Goal: Complete application form

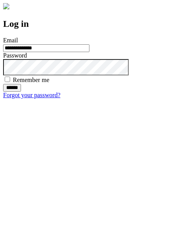
type input "**********"
click at [21, 92] on input "******" at bounding box center [12, 88] width 18 height 8
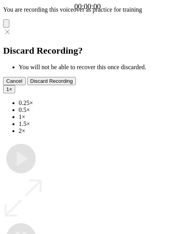
type input "**********"
